Goal: Transaction & Acquisition: Purchase product/service

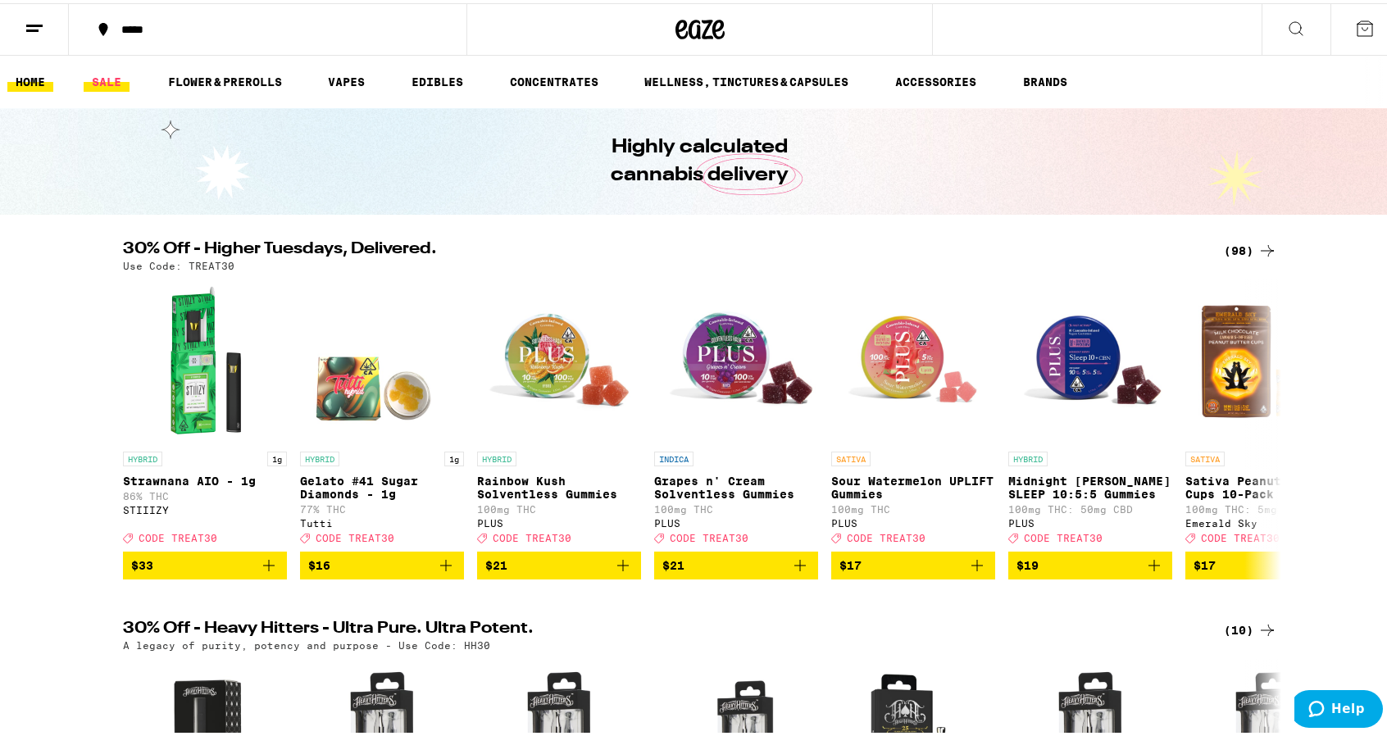
click at [108, 83] on link "SALE" at bounding box center [107, 79] width 46 height 20
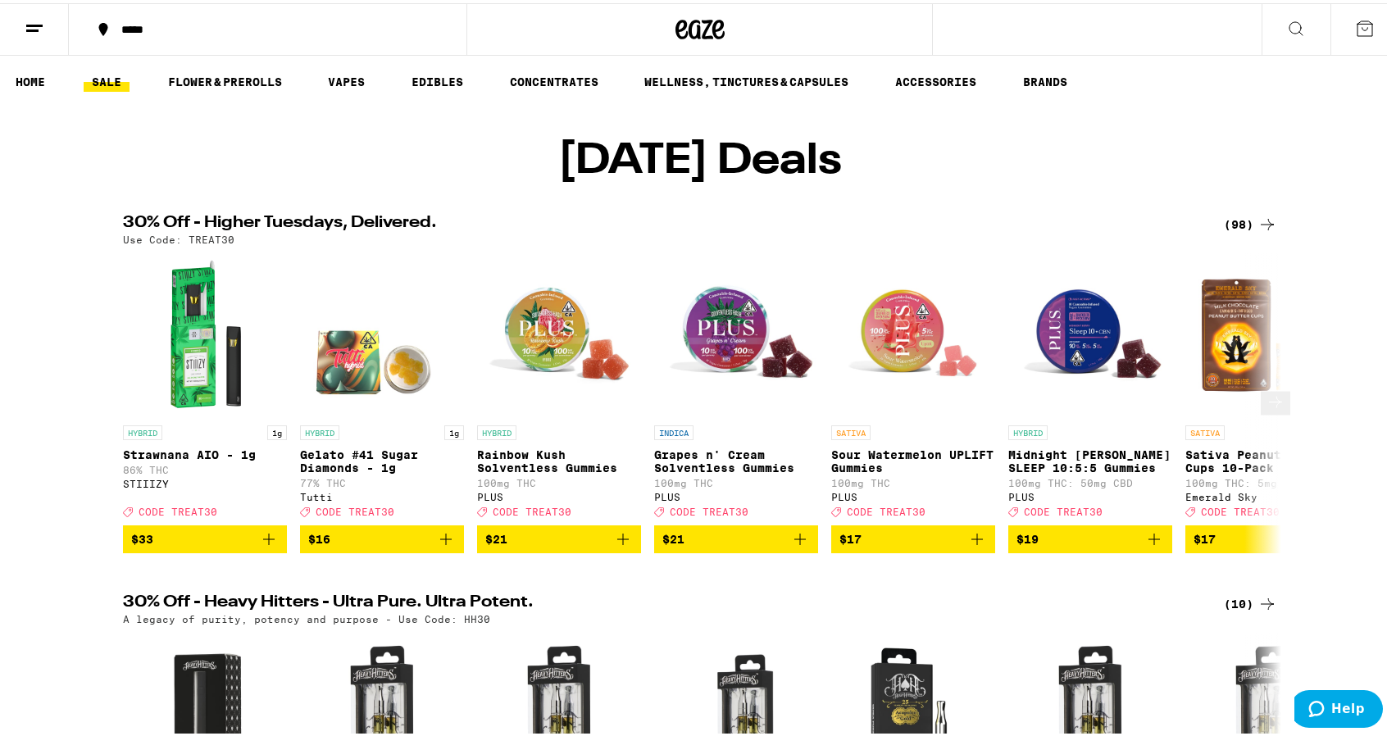
click at [1266, 409] on icon at bounding box center [1276, 399] width 20 height 20
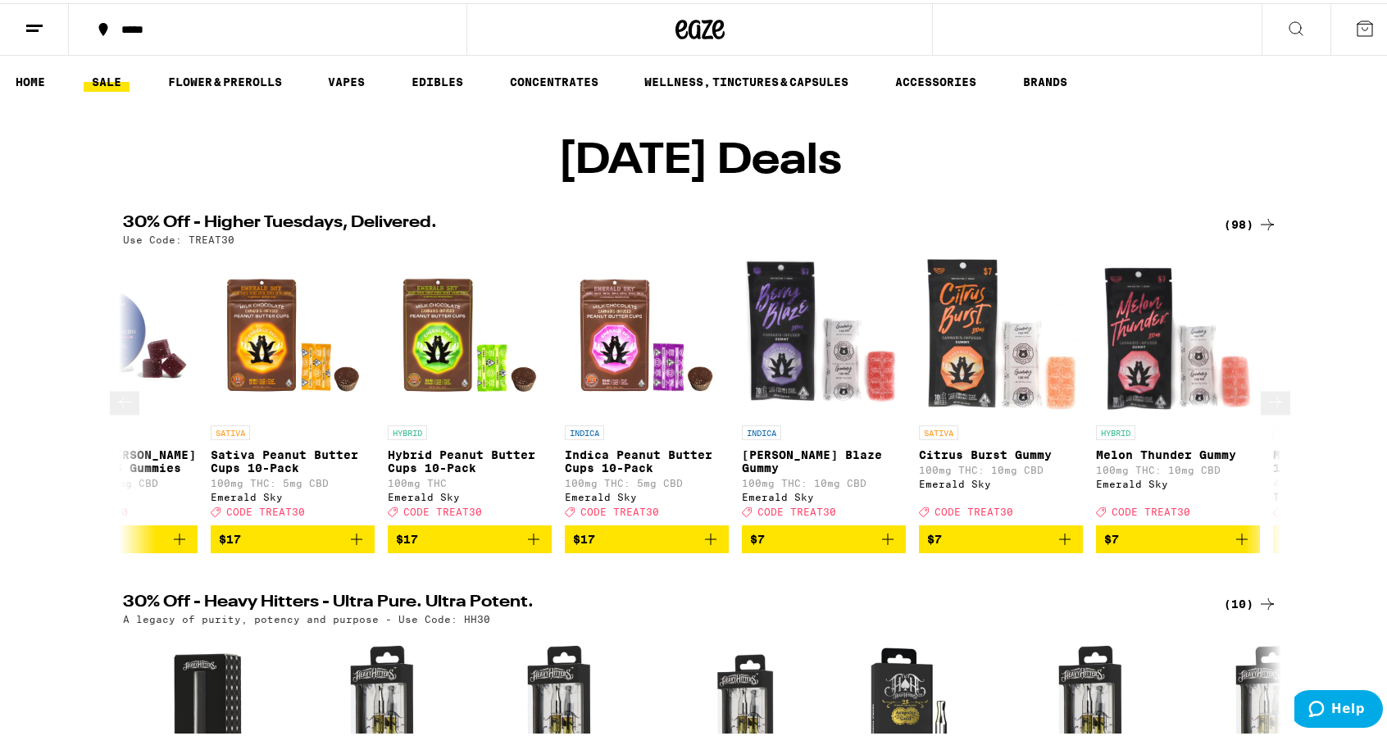
scroll to position [0, 975]
click at [971, 380] on img "Open page for Citrus Burst Gummy from Emerald Sky" at bounding box center [1000, 332] width 164 height 164
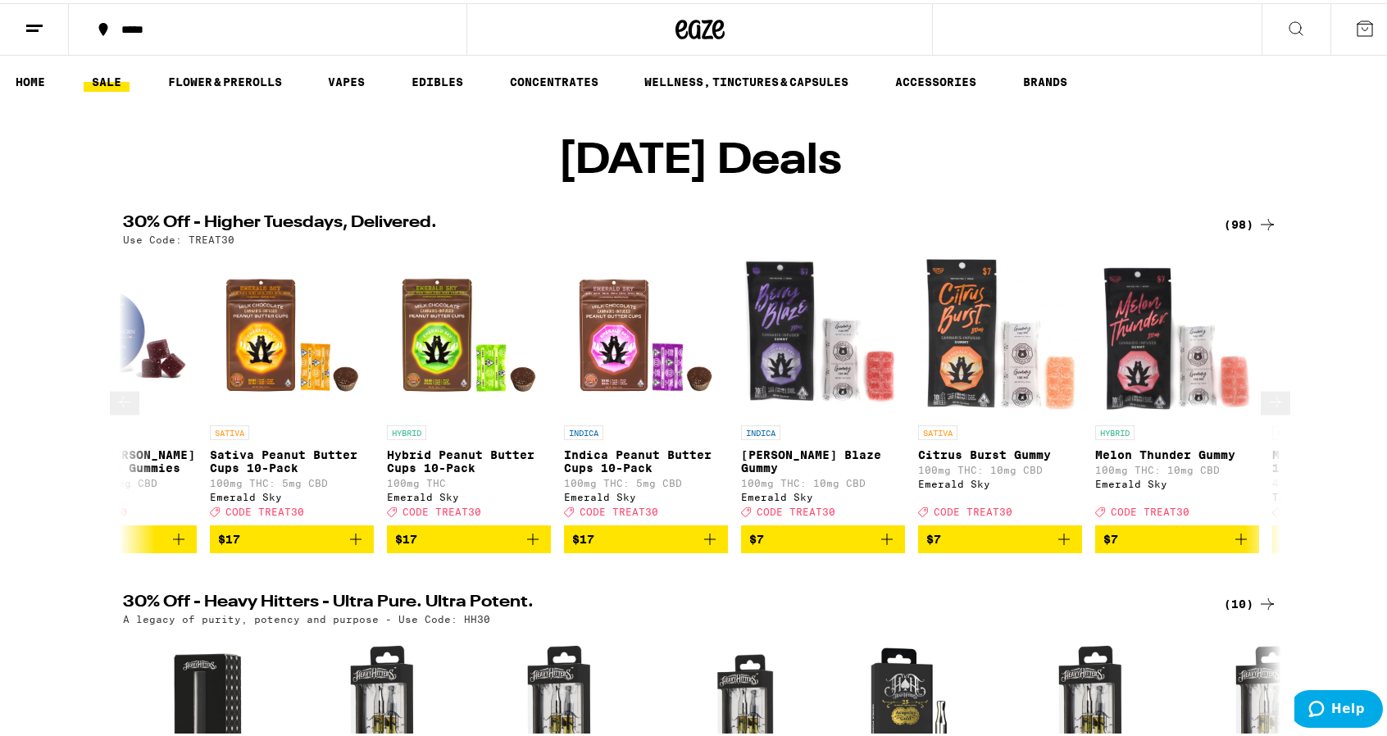
click at [1270, 409] on icon at bounding box center [1276, 399] width 20 height 20
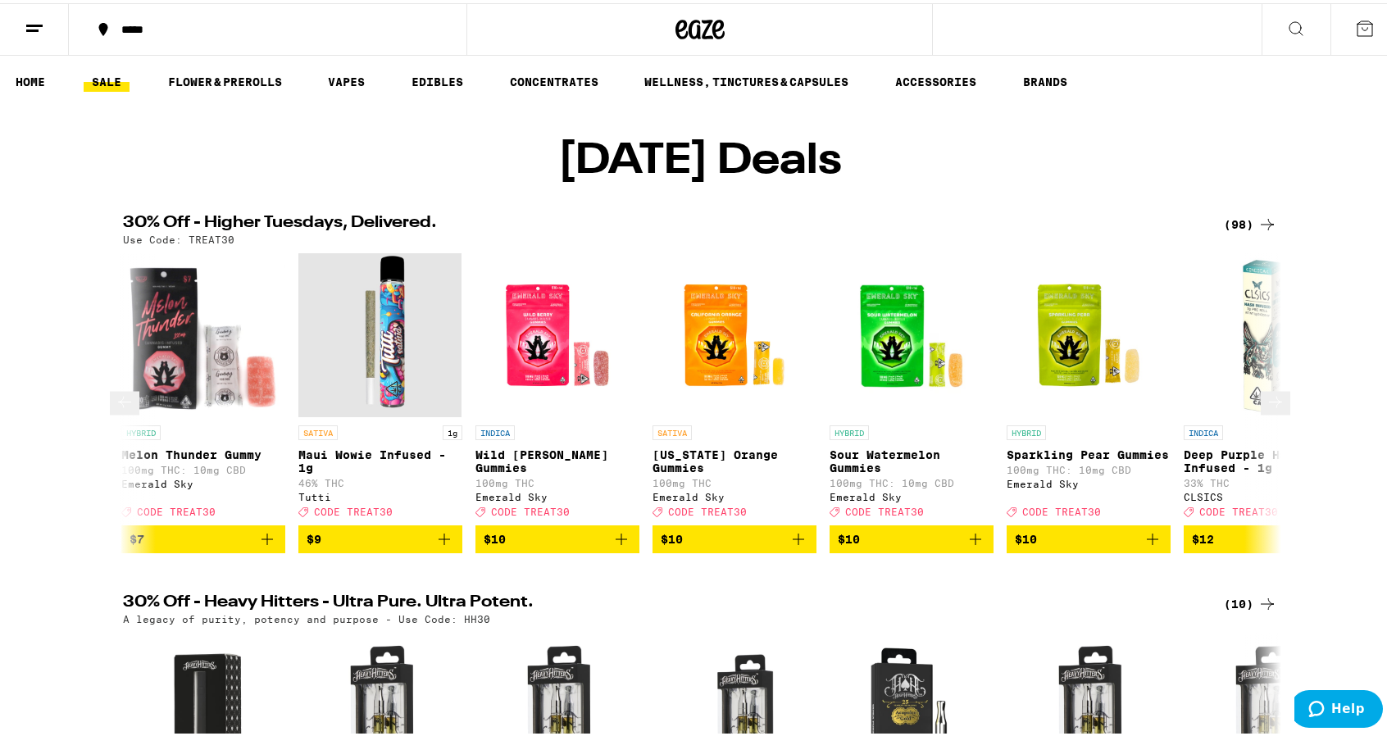
scroll to position [0, 1951]
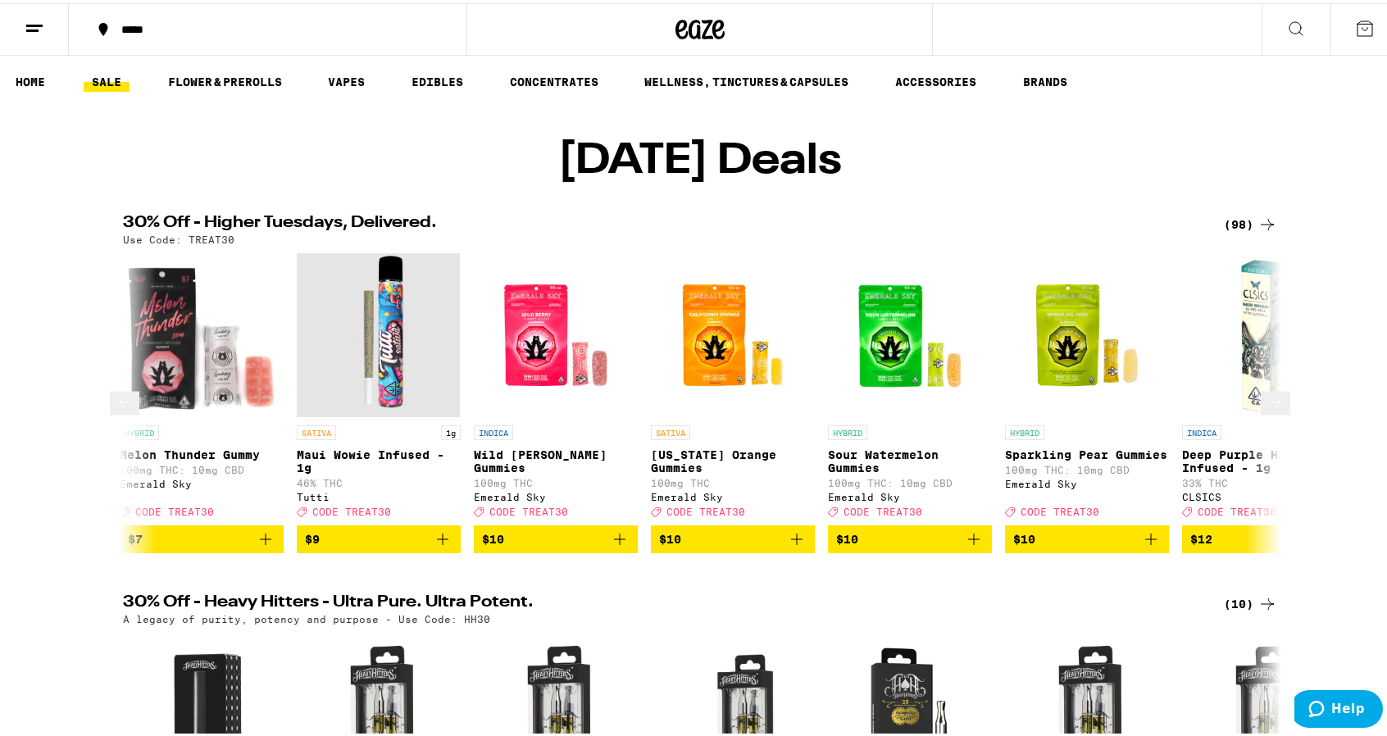
click at [131, 409] on icon at bounding box center [125, 399] width 20 height 20
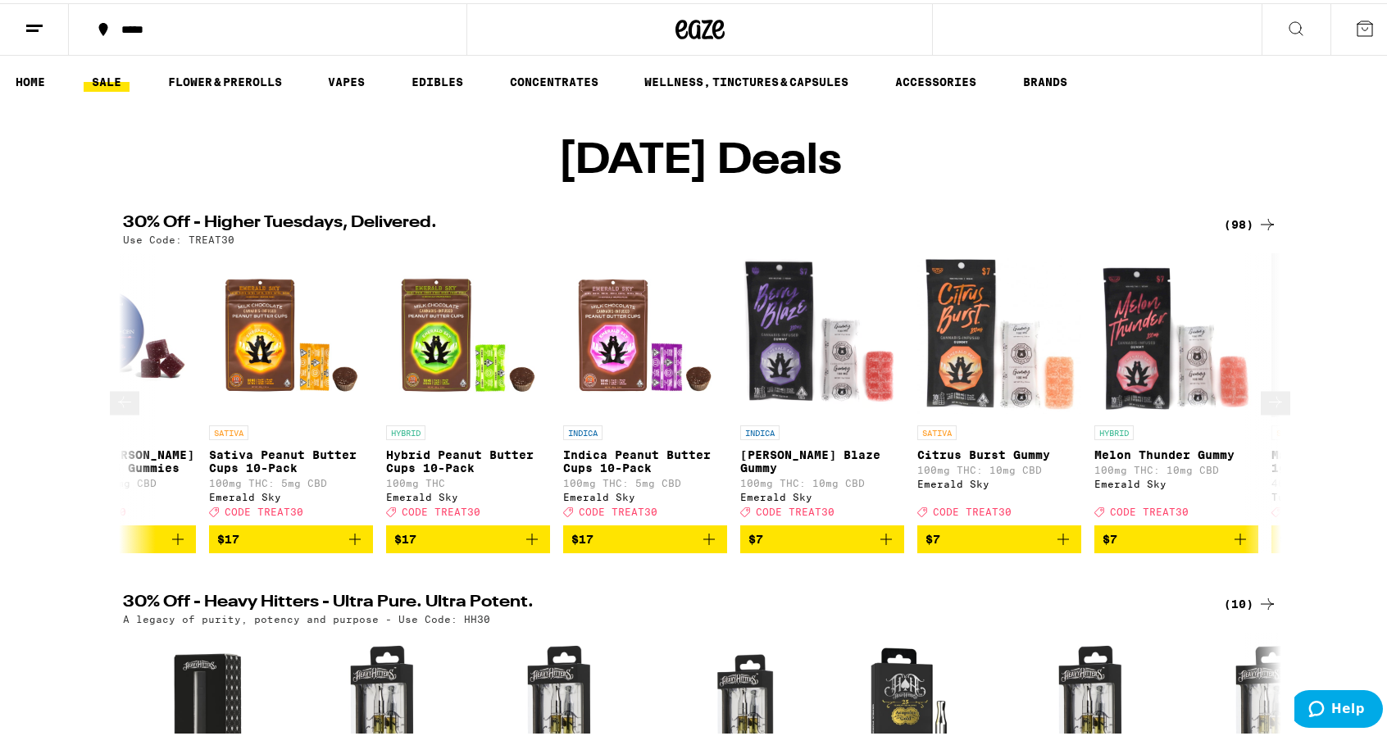
scroll to position [0, 975]
click at [1272, 412] on button at bounding box center [1276, 401] width 30 height 24
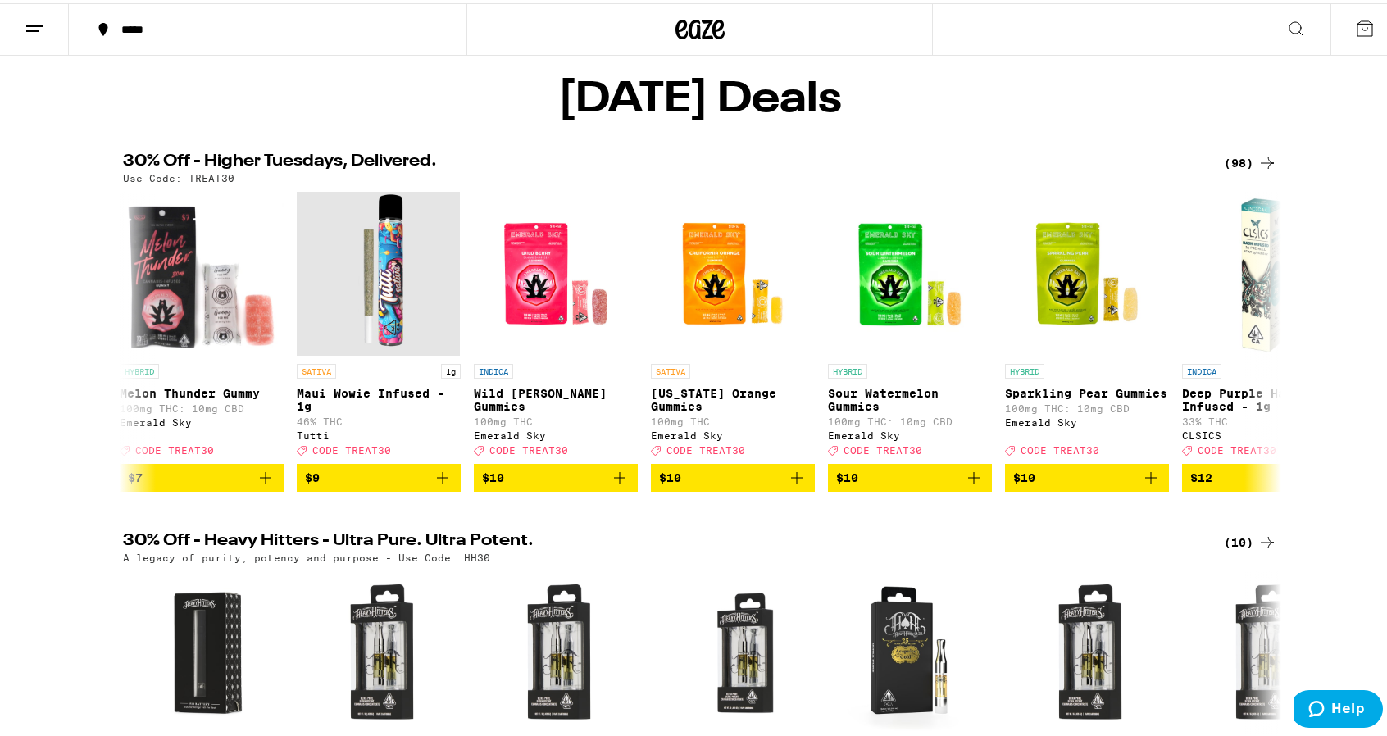
scroll to position [57, 0]
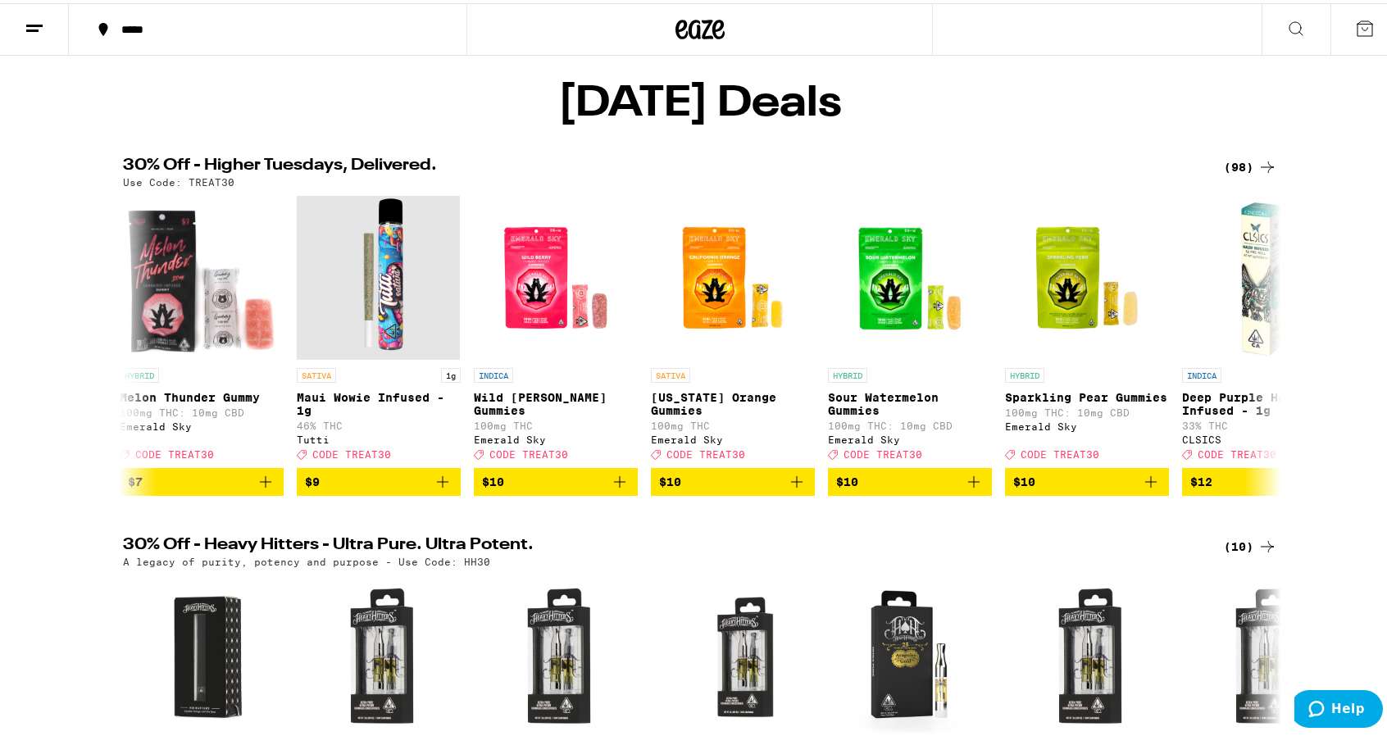
click at [1257, 174] on icon at bounding box center [1267, 164] width 20 height 20
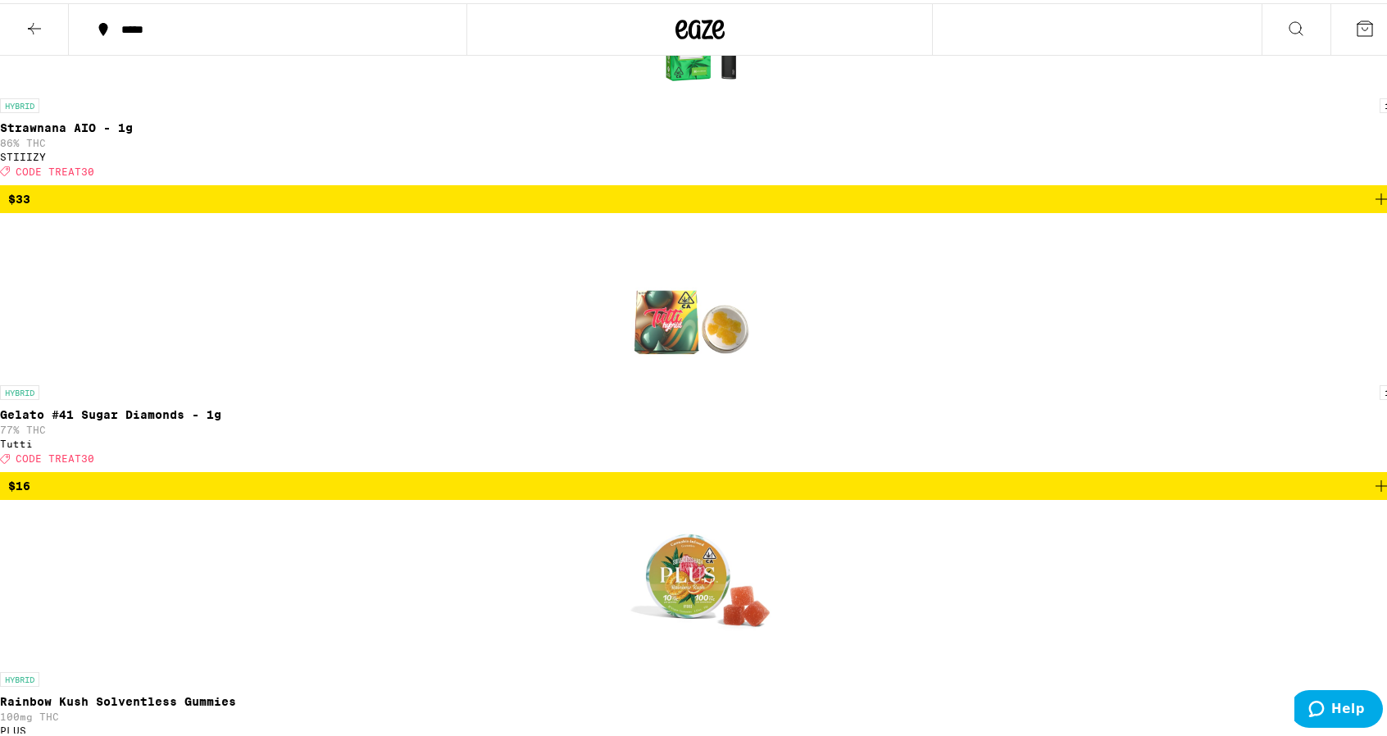
scroll to position [540, 0]
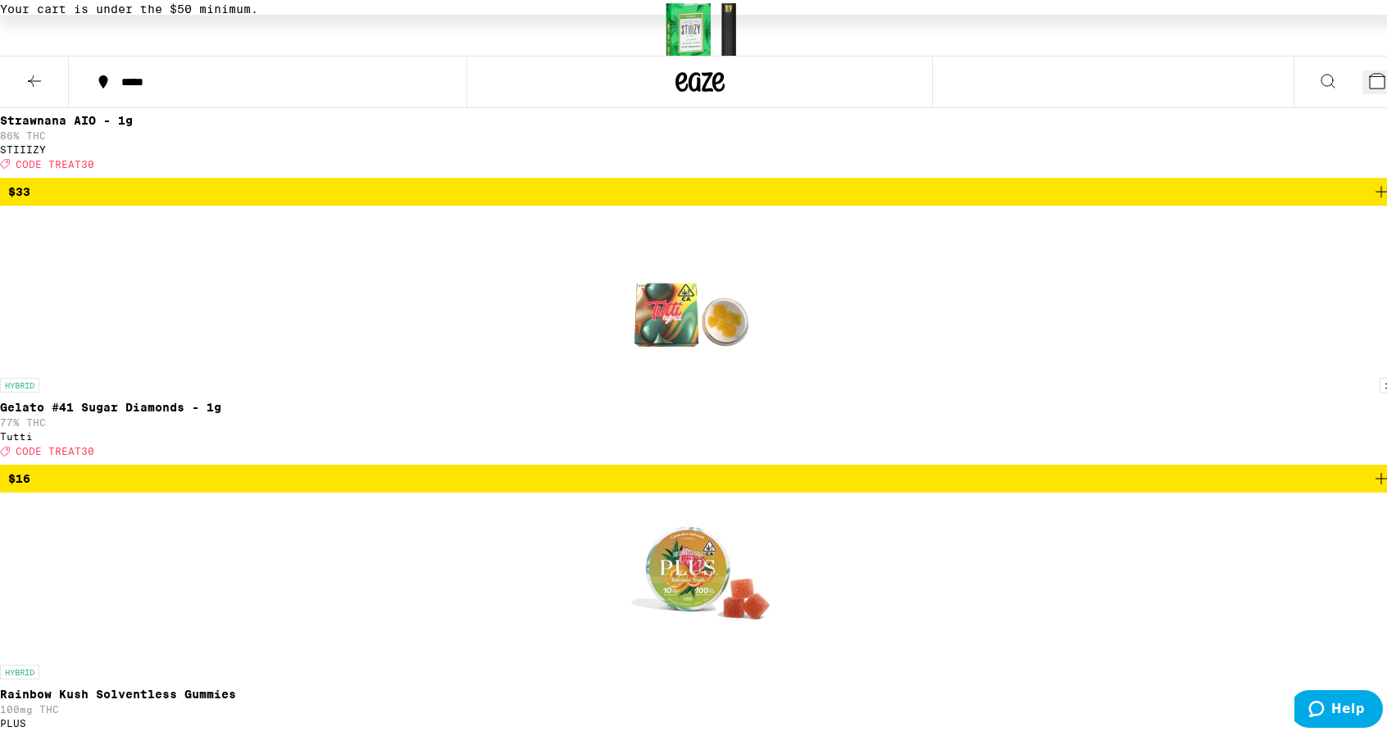
scroll to position [593, 0]
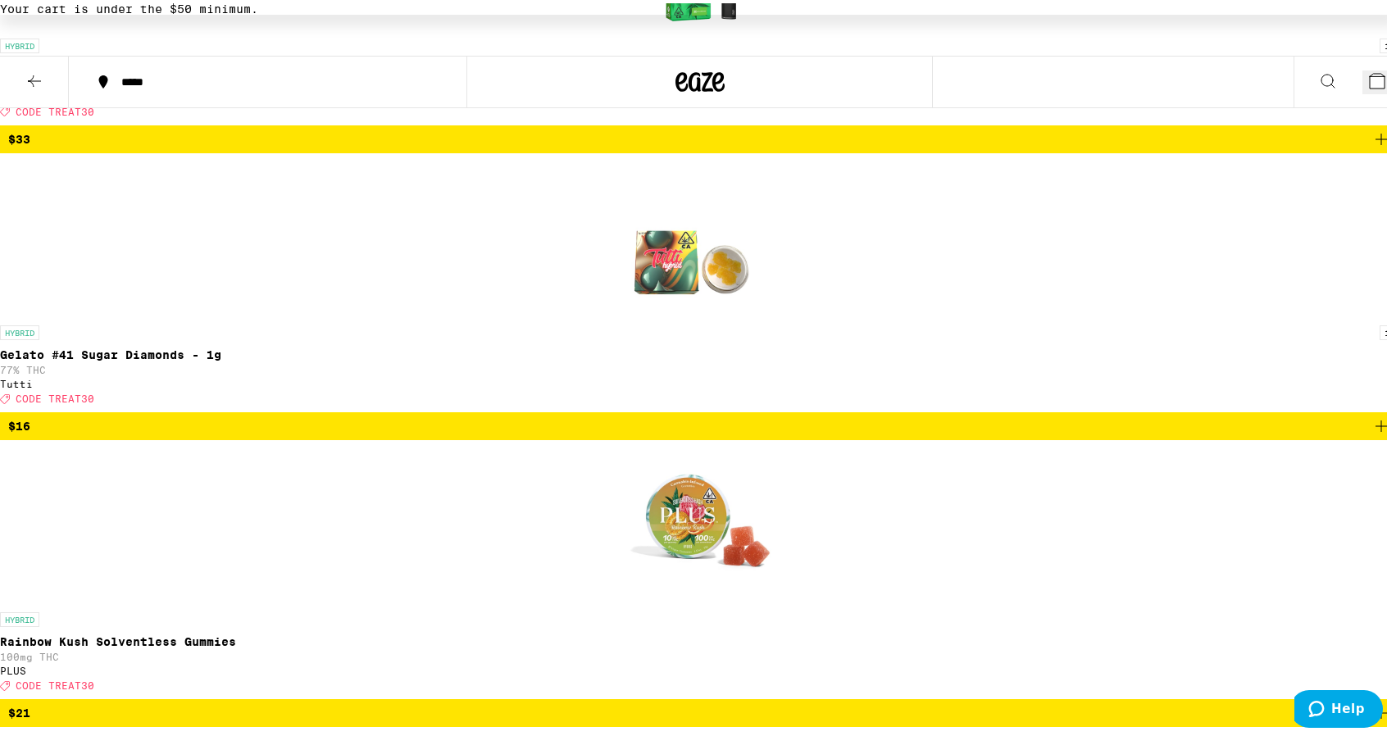
click at [1362, 89] on button "2" at bounding box center [1380, 79] width 37 height 24
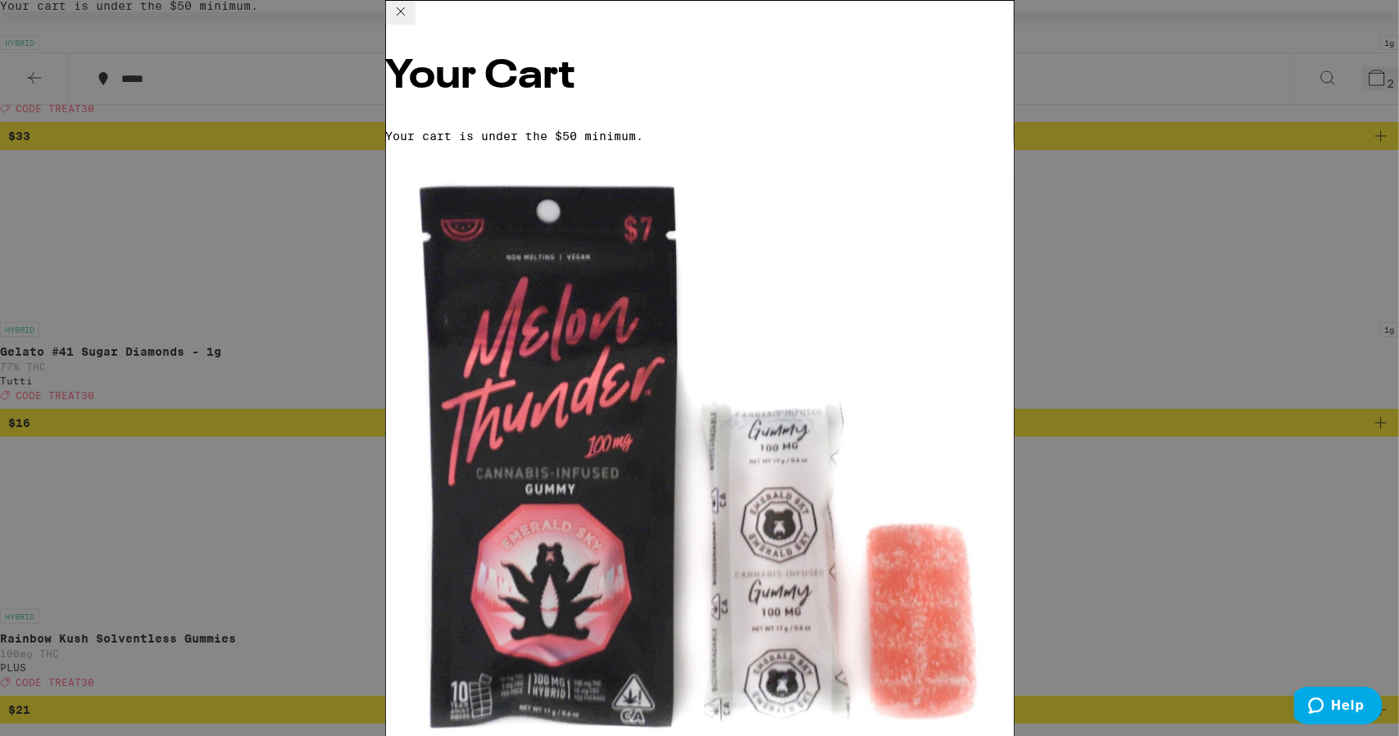
click at [411, 21] on icon at bounding box center [401, 12] width 20 height 20
